Goal: Task Accomplishment & Management: Use online tool/utility

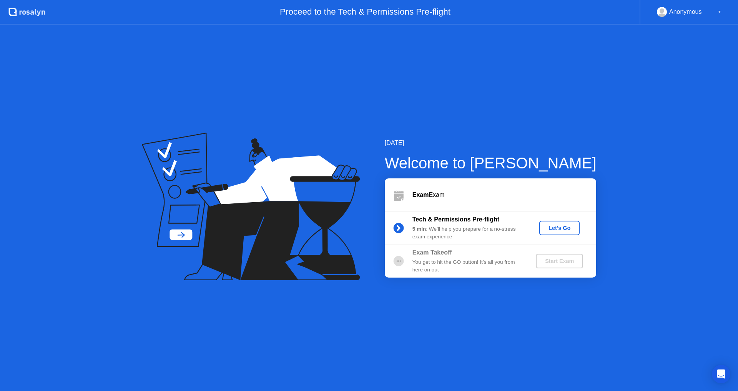
click at [547, 226] on div "Let's Go" at bounding box center [559, 228] width 34 height 6
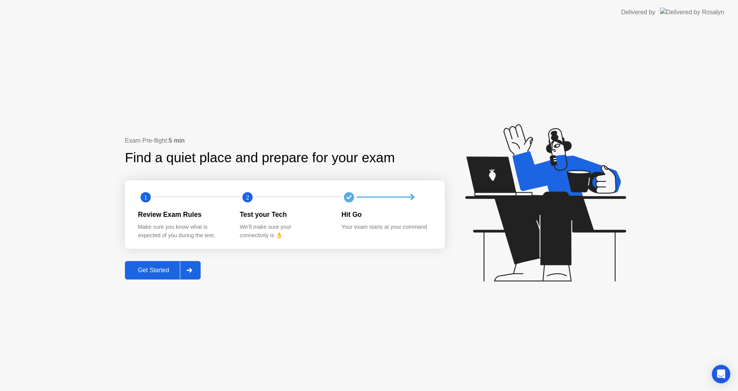
click at [162, 269] on div "Get Started" at bounding box center [153, 270] width 53 height 7
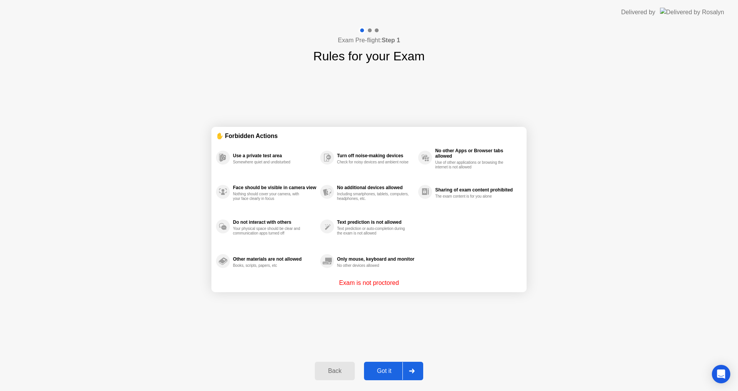
click at [396, 367] on div "Got it" at bounding box center [384, 370] width 36 height 7
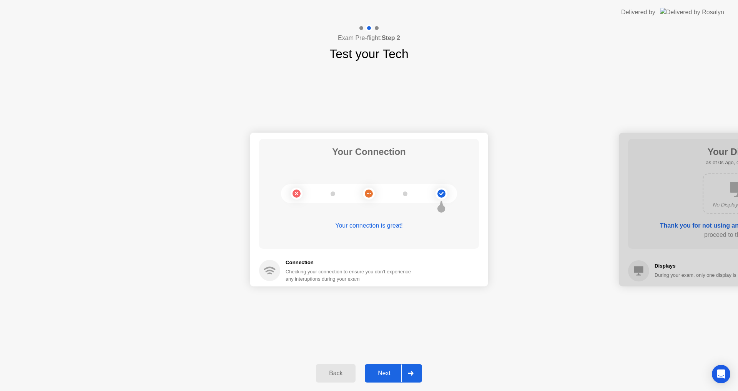
click at [401, 373] on div "Next" at bounding box center [384, 373] width 34 height 7
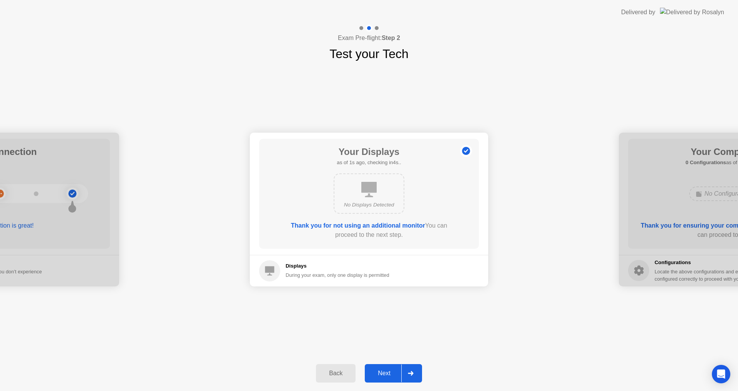
click at [401, 373] on div "Next" at bounding box center [384, 373] width 34 height 7
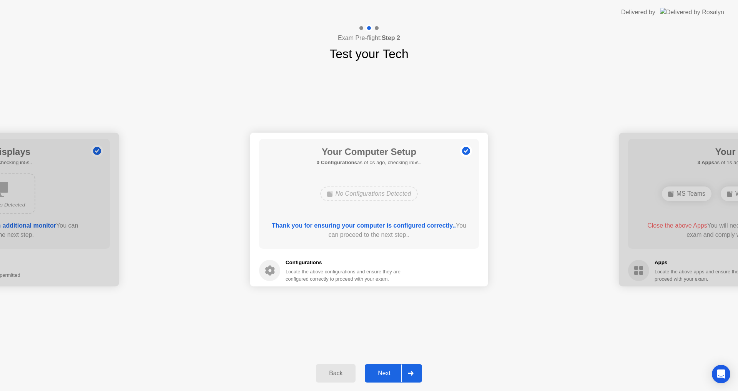
click at [401, 373] on div "Next" at bounding box center [384, 373] width 34 height 7
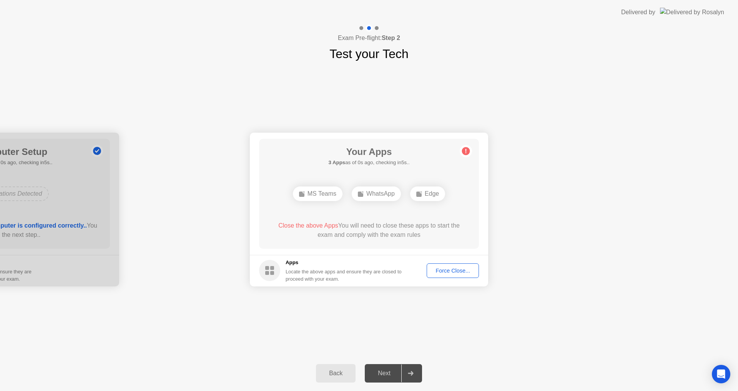
click at [439, 266] on button "Force Close..." at bounding box center [453, 270] width 52 height 15
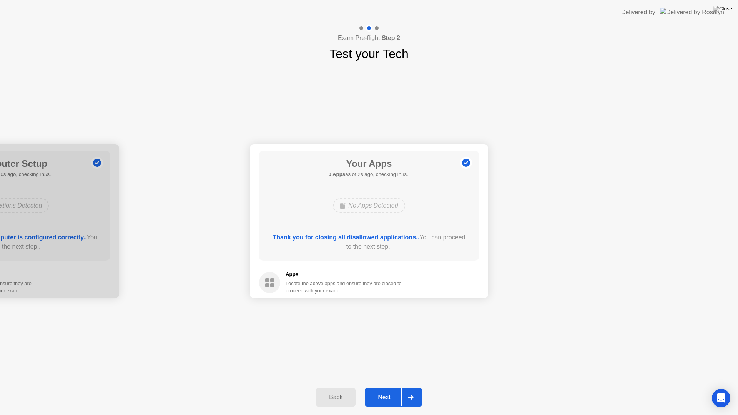
click at [390, 390] on div "Next" at bounding box center [384, 397] width 34 height 7
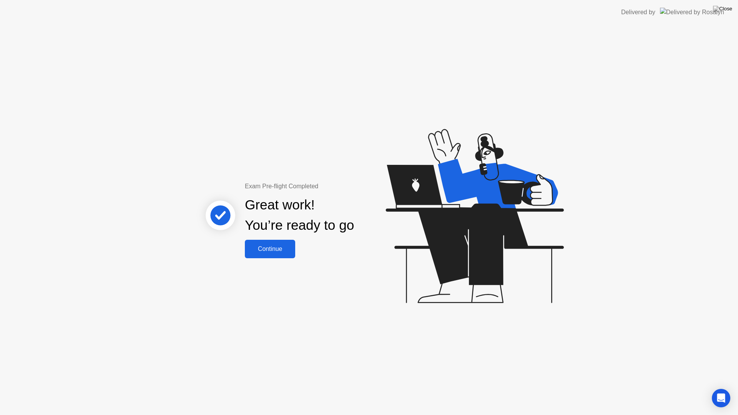
click at [264, 247] on div "Continue" at bounding box center [270, 249] width 46 height 7
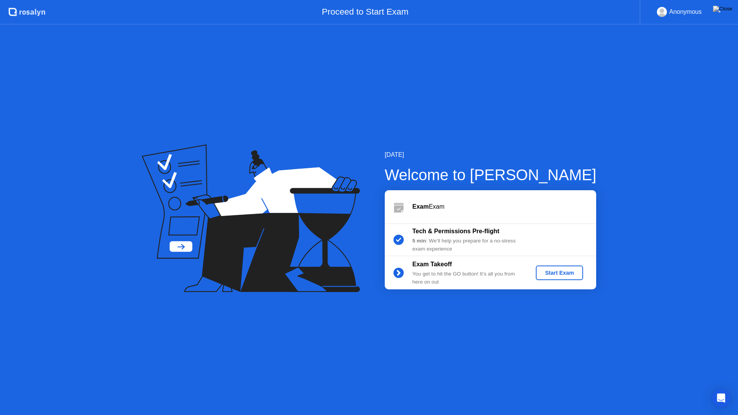
click at [564, 272] on div "Start Exam" at bounding box center [559, 273] width 41 height 6
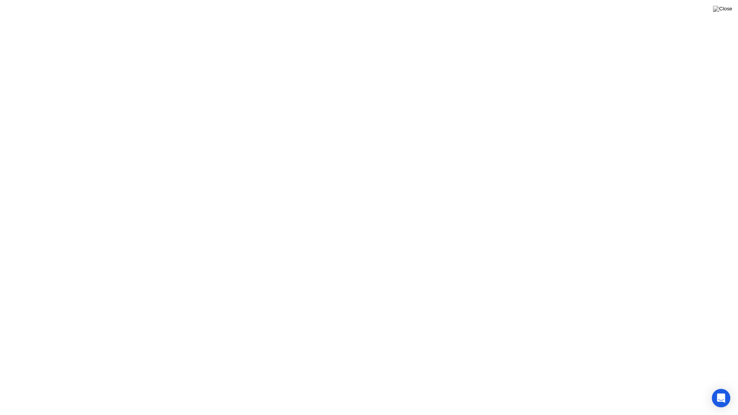
click div
click at [402, 390] on button "Exam Rules" at bounding box center [403, 402] width 41 height 7
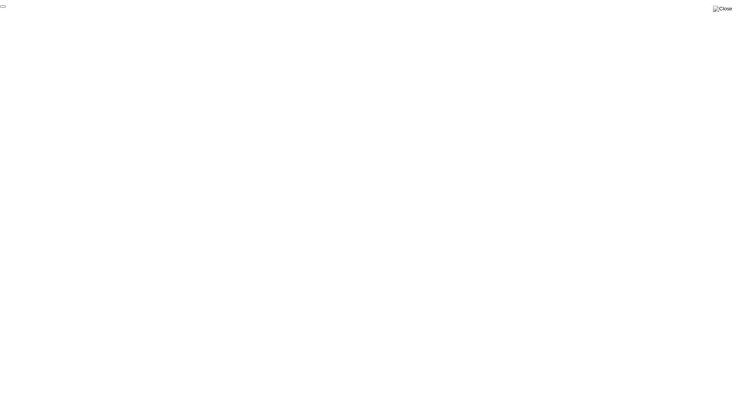
click div "End Proctoring Session"
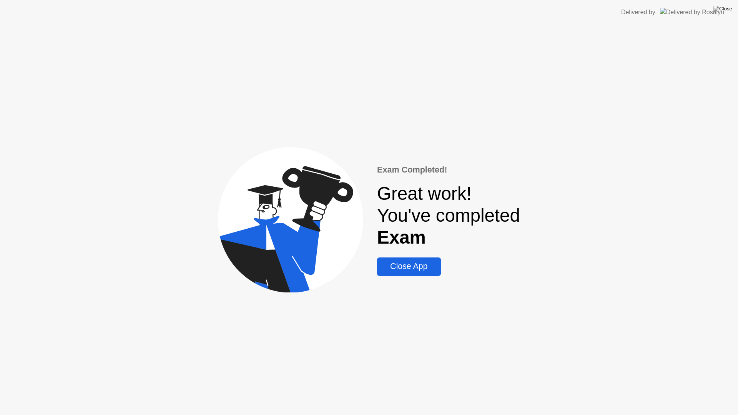
click at [432, 274] on button "Close App" at bounding box center [408, 266] width 63 height 18
